Goal: Navigation & Orientation: Understand site structure

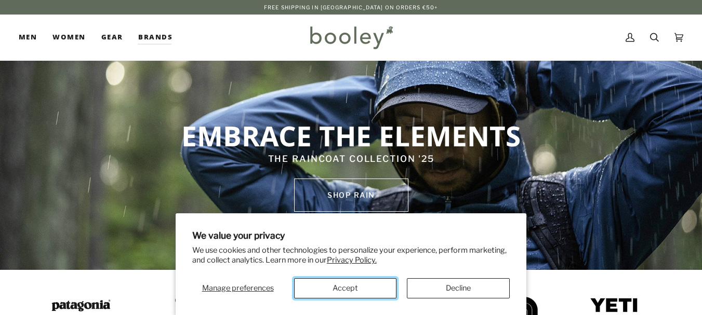
click at [343, 286] on button "Accept" at bounding box center [345, 288] width 103 height 20
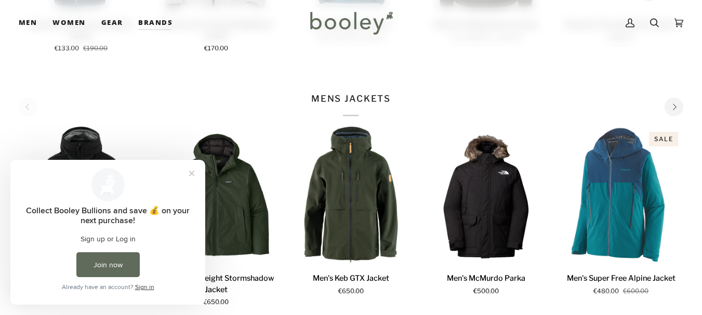
drag, startPoint x: 701, startPoint y: 156, endPoint x: 708, endPoint y: 132, distance: 25.5
click at [701, 132] on html "We value your privacy We use cookies and other technologies to personalize your…" at bounding box center [351, 216] width 702 height 1476
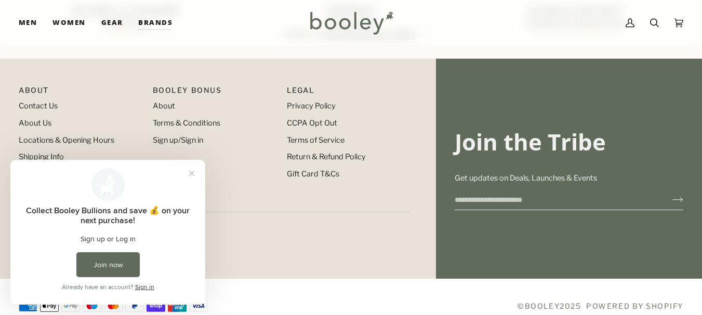
scroll to position [1161, 0]
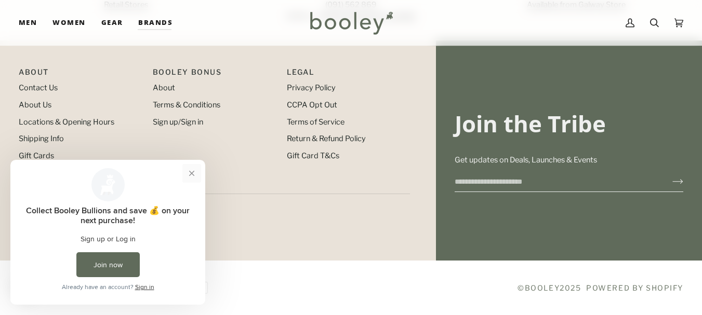
click at [189, 176] on button "Close prompt" at bounding box center [191, 173] width 19 height 19
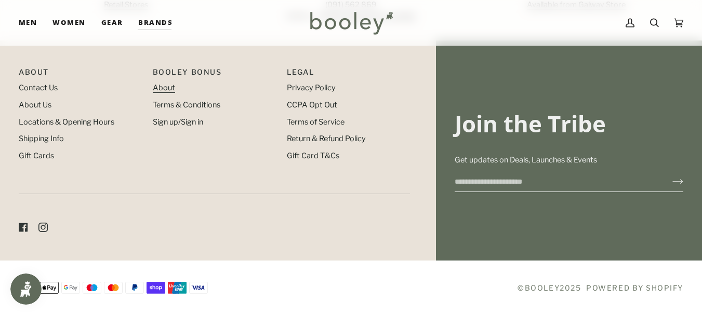
click at [163, 88] on link "About" at bounding box center [164, 87] width 22 height 9
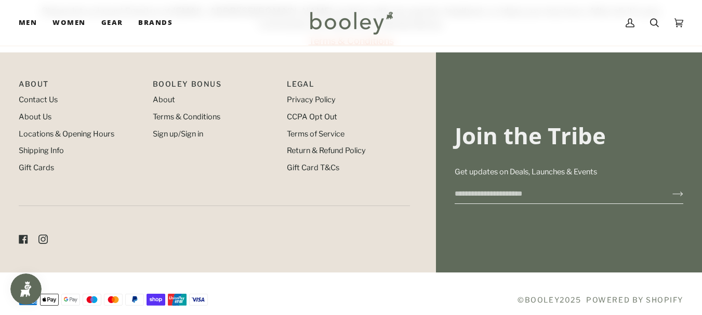
scroll to position [722, 0]
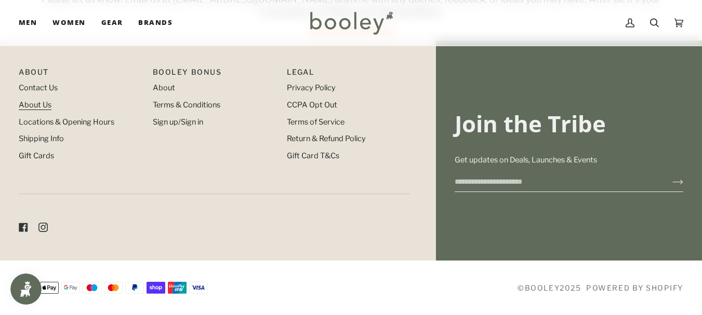
click at [29, 102] on link "About Us" at bounding box center [35, 104] width 33 height 9
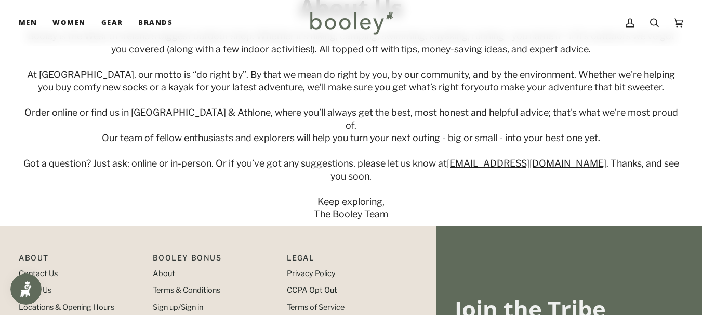
scroll to position [229, 0]
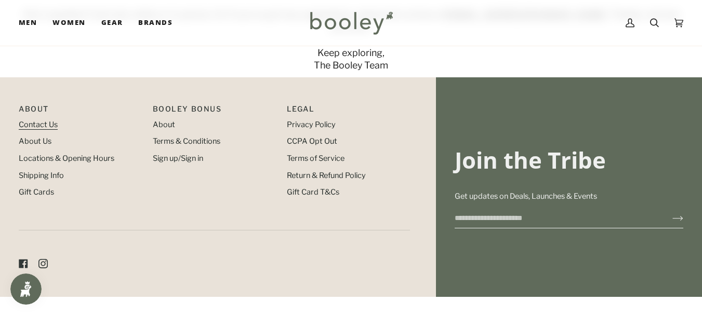
click at [37, 120] on link "Contact Us" at bounding box center [38, 124] width 39 height 9
click at [57, 154] on link "Locations & Opening Hours" at bounding box center [67, 158] width 96 height 9
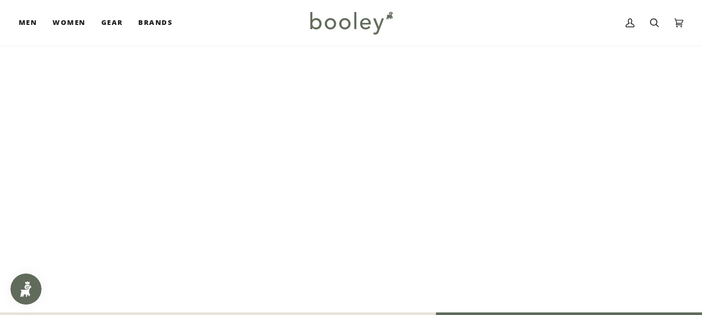
scroll to position [167, 0]
